Goal: Transaction & Acquisition: Purchase product/service

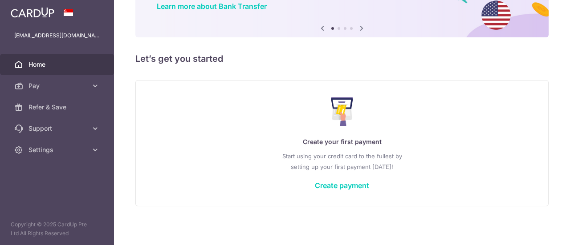
scroll to position [79, 0]
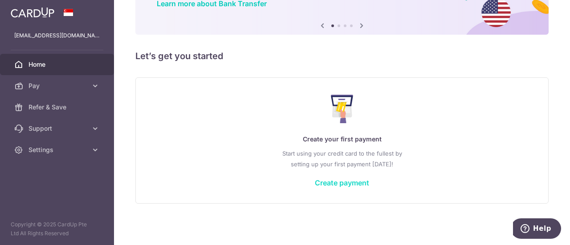
click at [330, 186] on link "Create payment" at bounding box center [342, 182] width 54 height 9
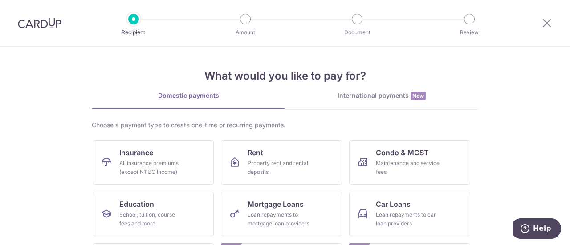
scroll to position [44, 0]
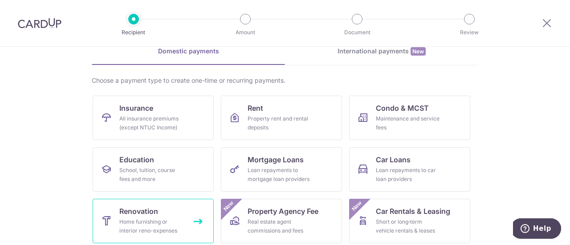
click at [169, 218] on div "Home furnishing or interior reno-expenses" at bounding box center [151, 227] width 64 height 18
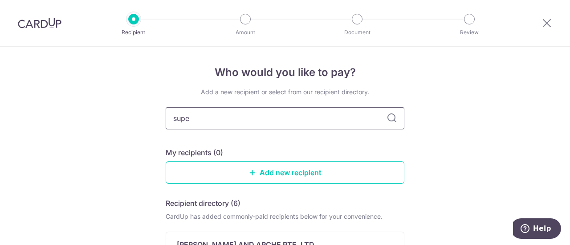
type input "super"
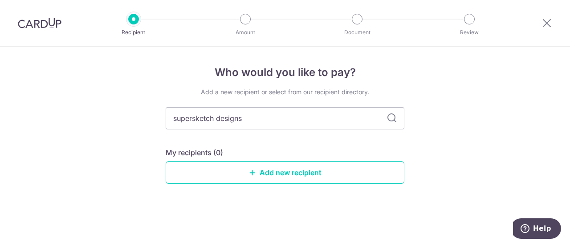
type input "supersketch designs"
click at [391, 119] on icon at bounding box center [391, 118] width 11 height 11
click at [192, 117] on input "supersketch designs" at bounding box center [285, 118] width 239 height 22
type input "super sketch designs"
click at [391, 117] on icon at bounding box center [391, 118] width 11 height 11
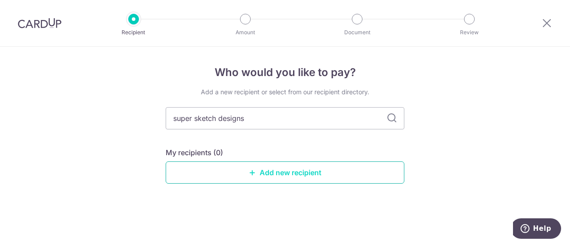
click at [283, 171] on link "Add new recipient" at bounding box center [285, 173] width 239 height 22
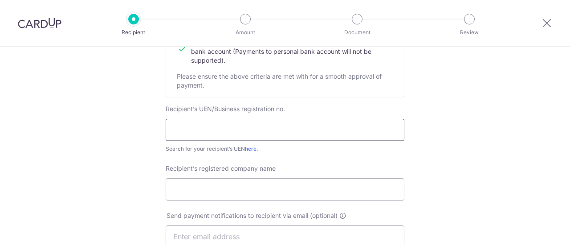
click at [293, 132] on input "text" at bounding box center [285, 130] width 239 height 22
type input "202121916N"
click at [286, 191] on input "Recipient’s registered company name" at bounding box center [285, 189] width 239 height 22
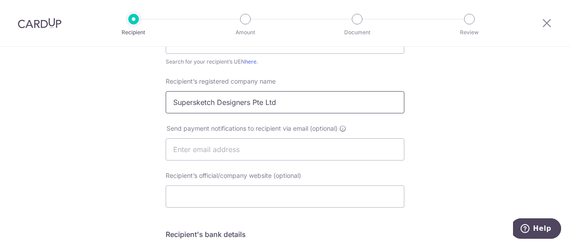
scroll to position [222, 0]
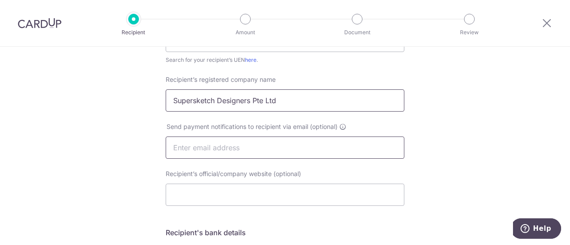
type input "Supersketch Designers Pte Ltd"
click at [284, 151] on input "text" at bounding box center [285, 148] width 239 height 22
click at [285, 153] on input "text" at bounding box center [285, 148] width 239 height 22
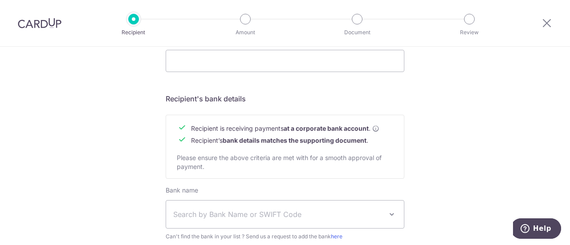
scroll to position [400, 0]
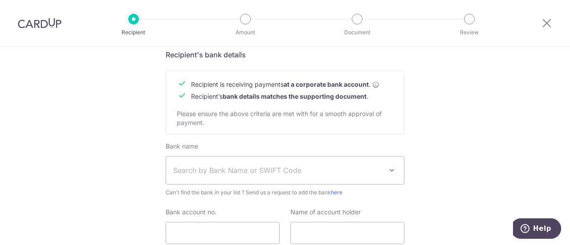
type input "ray@supersketchdesigners.com.sg"
click at [322, 170] on span "Search by Bank Name or SWIFT Code" at bounding box center [277, 170] width 209 height 11
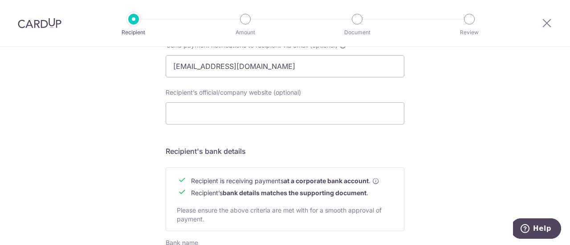
scroll to position [222, 0]
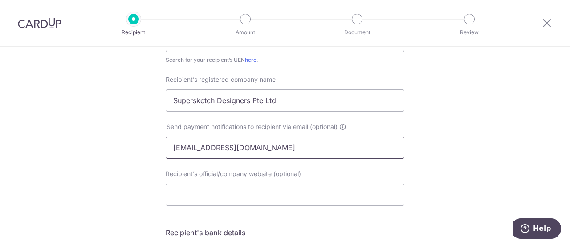
drag, startPoint x: 190, startPoint y: 149, endPoint x: 315, endPoint y: 154, distance: 125.6
click at [315, 154] on input "ray@supersketchdesigners.com.sg" at bounding box center [285, 148] width 239 height 22
click at [262, 194] on input "Recipient’s official/company website (optional)" at bounding box center [285, 195] width 239 height 22
paste input "supersketchdesigners.com.sg"
type input "www.supersketchdesigners.com.sg"
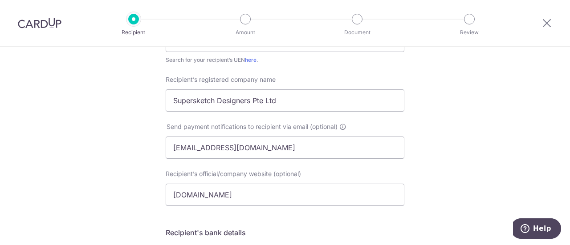
click at [20, 73] on div "Who would you like to pay? Your recipient does not need a CardUp account to rec…" at bounding box center [285, 158] width 570 height 669
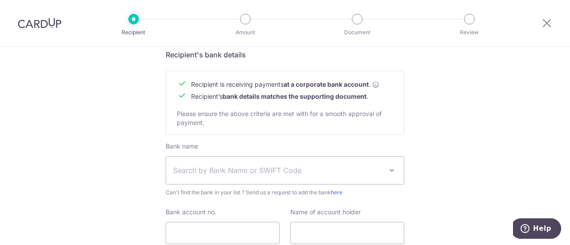
scroll to position [445, 0]
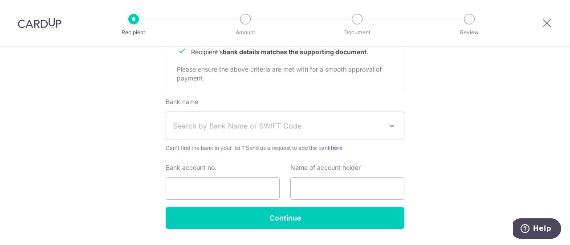
click at [258, 122] on span "Search by Bank Name or SWIFT Code" at bounding box center [277, 126] width 209 height 11
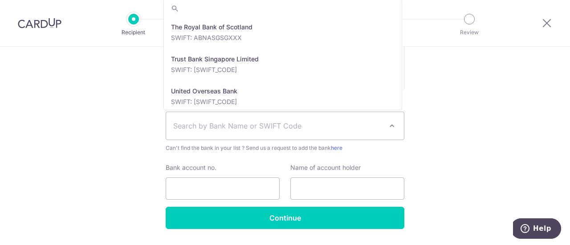
scroll to position [1958, 0]
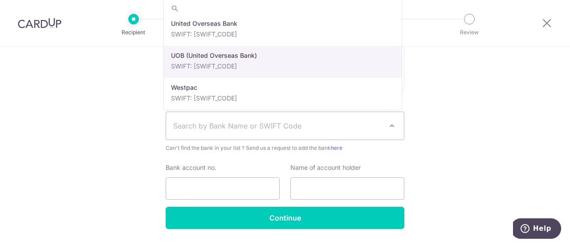
select select "18"
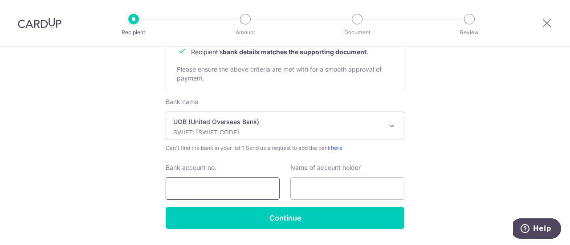
click at [215, 194] on input "Bank account no." at bounding box center [223, 189] width 114 height 22
type input "4203183423"
click at [300, 182] on input "text" at bounding box center [347, 189] width 114 height 22
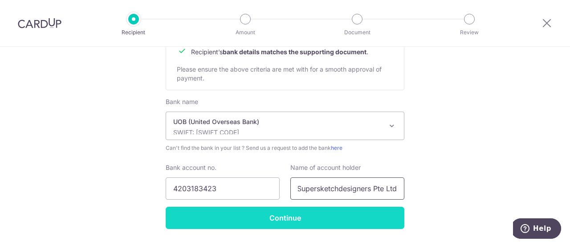
type input "Supersketchdesigners Pte Ltd"
click at [289, 222] on input "Continue" at bounding box center [285, 218] width 239 height 22
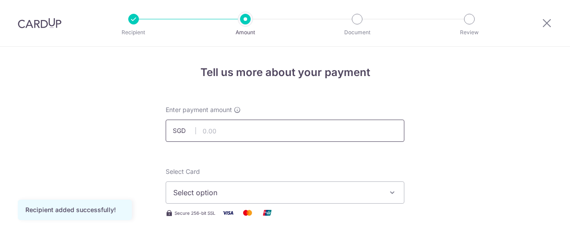
click at [247, 130] on input "text" at bounding box center [285, 131] width 239 height 22
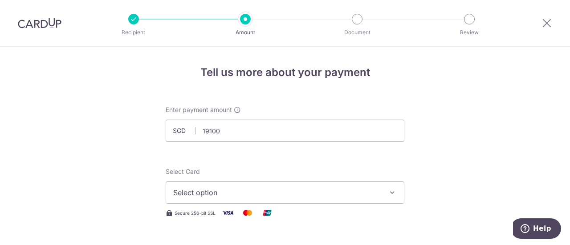
type input "19,100.00"
click at [232, 191] on span "Select option" at bounding box center [276, 192] width 207 height 11
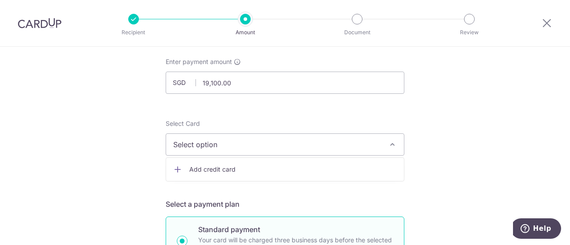
scroll to position [89, 0]
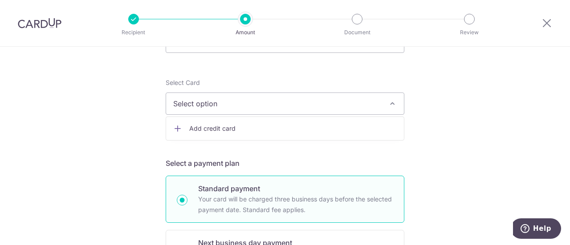
click at [177, 127] on icon at bounding box center [177, 128] width 9 height 9
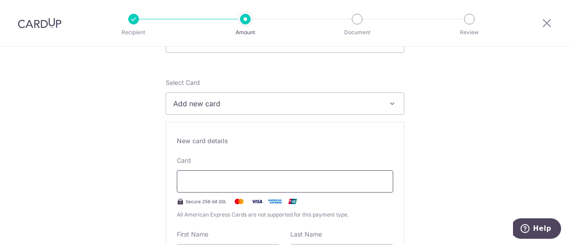
scroll to position [178, 0]
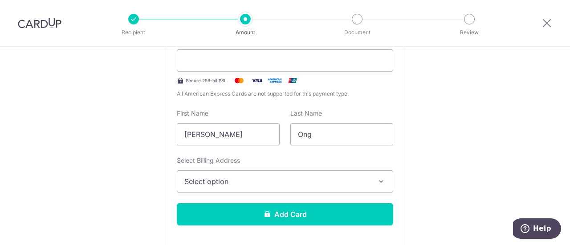
scroll to position [222, 0]
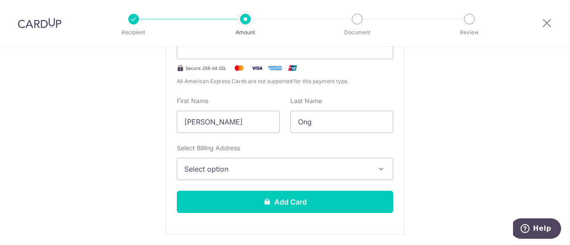
click at [194, 168] on span "Select option" at bounding box center [276, 169] width 185 height 11
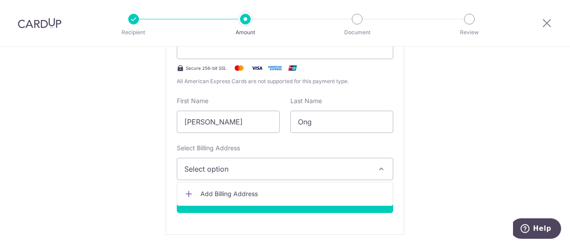
click at [212, 194] on span "Add Billing Address" at bounding box center [292, 194] width 185 height 9
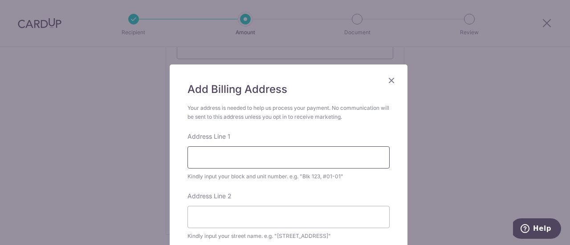
click at [235, 154] on input "Address Line 1" at bounding box center [288, 157] width 202 height 22
type input "7"
type input "Klimt Cairnhill, 71 Cairnhill Road"
click at [270, 217] on input "Address Line 2" at bounding box center [288, 217] width 202 height 22
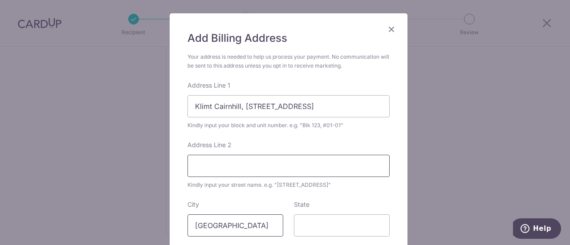
scroll to position [89, 0]
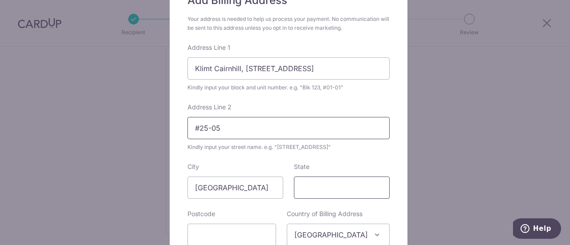
type input "#25-05"
click at [322, 186] on input "State" at bounding box center [342, 188] width 96 height 22
type input "229725"
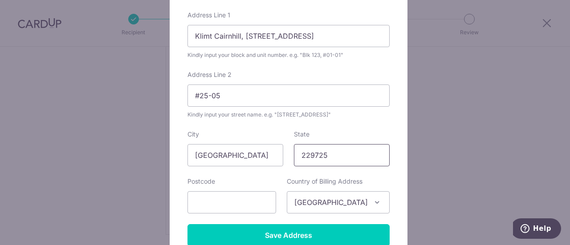
scroll to position [133, 0]
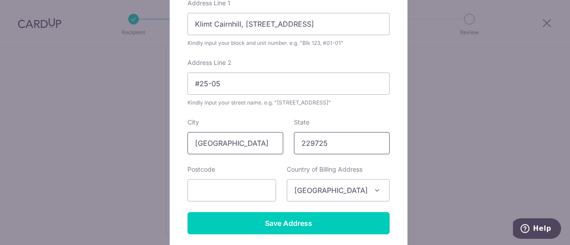
drag, startPoint x: 331, startPoint y: 143, endPoint x: 274, endPoint y: 141, distance: 57.0
click at [274, 141] on div "City Singapore State 229725" at bounding box center [288, 136] width 213 height 36
click at [226, 189] on input "text" at bounding box center [231, 190] width 89 height 22
paste input "229725"
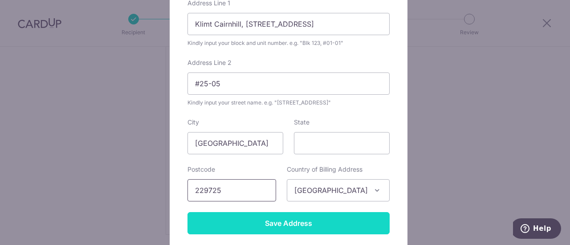
type input "229725"
click at [283, 225] on input "Save Address" at bounding box center [288, 223] width 202 height 22
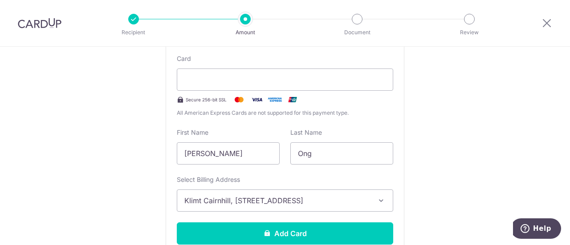
scroll to position [178, 0]
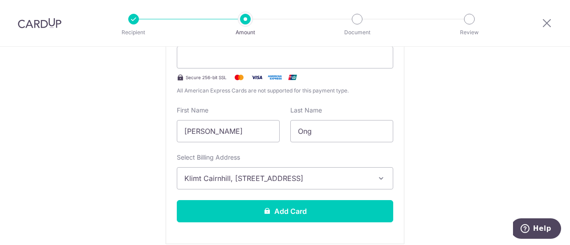
scroll to position [267, 0]
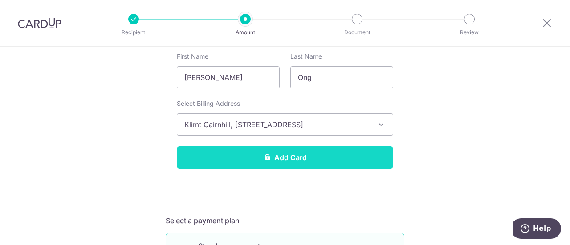
click at [321, 165] on button "Add Card" at bounding box center [285, 157] width 216 height 22
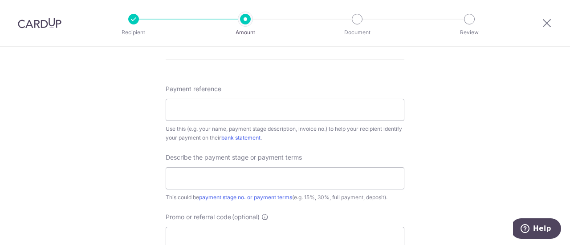
scroll to position [489, 0]
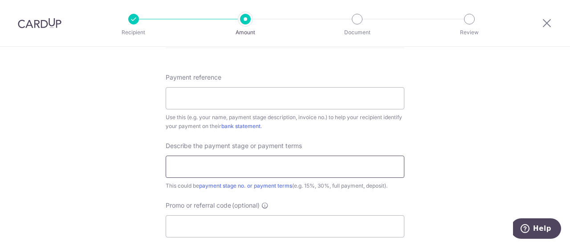
click at [254, 168] on input "text" at bounding box center [285, 167] width 239 height 22
type input "50%"
click at [209, 88] on input "Payment reference" at bounding box center [285, 98] width 239 height 22
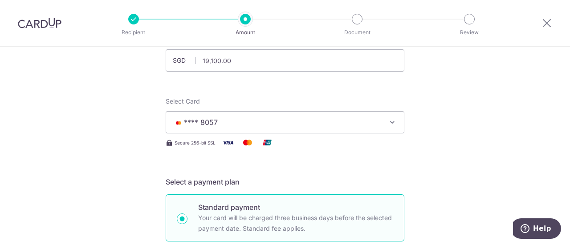
scroll to position [0, 0]
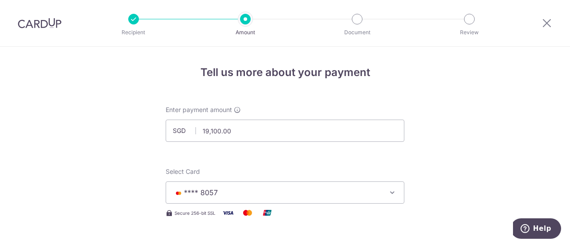
type input "SSD-25-Q0709-07/RL"
click at [392, 194] on icon "button" at bounding box center [392, 192] width 9 height 9
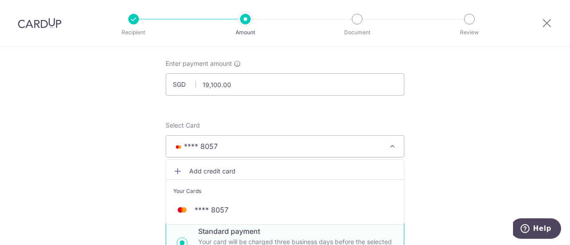
scroll to position [89, 0]
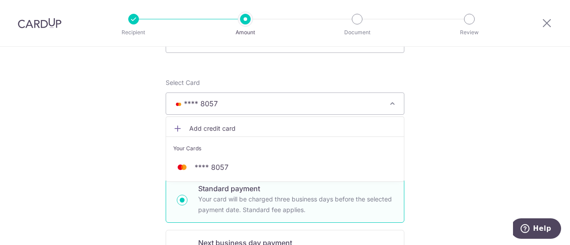
click at [391, 102] on icon "button" at bounding box center [392, 103] width 9 height 9
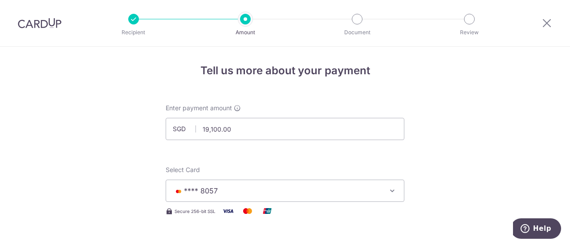
scroll to position [0, 0]
